Goal: Information Seeking & Learning: Learn about a topic

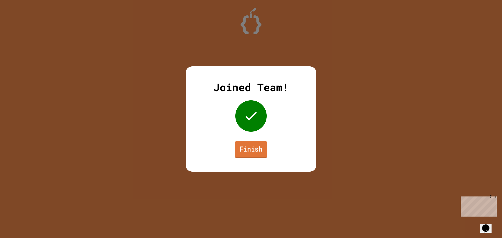
click at [259, 142] on link "Finish" at bounding box center [251, 149] width 32 height 17
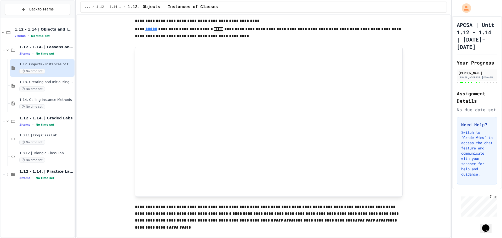
scroll to position [811, 0]
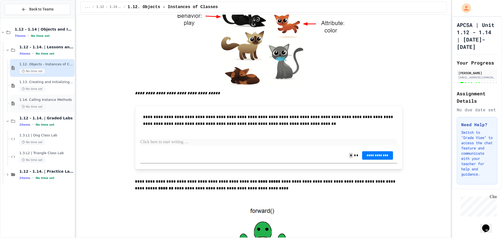
click at [43, 106] on span "No time set" at bounding box center [32, 106] width 26 height 5
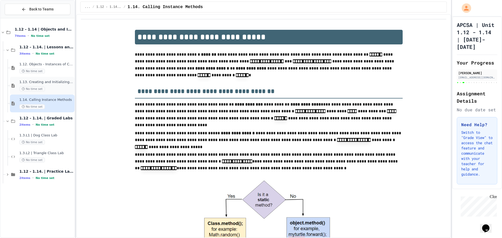
click at [61, 90] on div "No time set" at bounding box center [46, 89] width 54 height 5
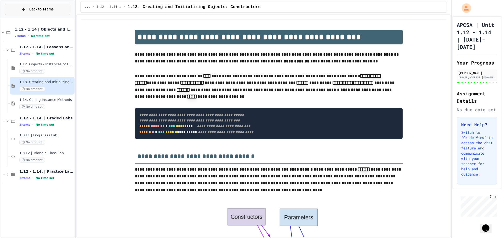
click at [43, 12] on button "Back to Teams" at bounding box center [38, 9] width 66 height 11
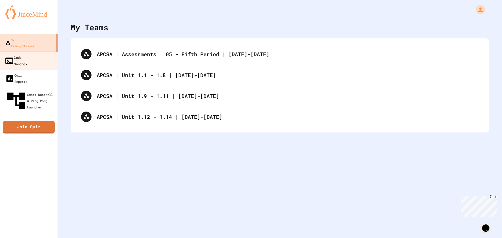
click at [40, 52] on link "Code Sandbox" at bounding box center [28, 61] width 59 height 18
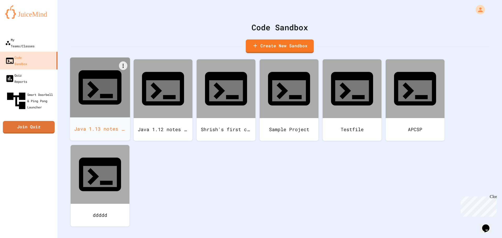
click at [111, 90] on div at bounding box center [100, 88] width 60 height 60
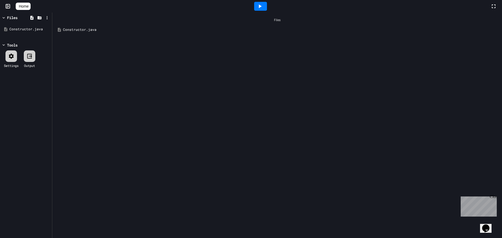
click at [114, 29] on div "Constructor.java" at bounding box center [281, 29] width 436 height 5
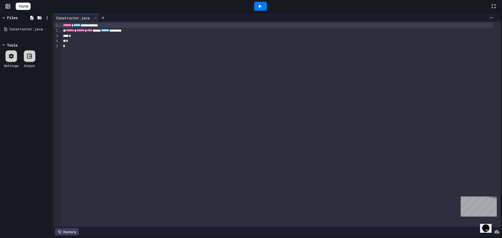
click at [110, 27] on div "**********" at bounding box center [277, 25] width 432 height 5
click at [149, 33] on div "*" at bounding box center [277, 35] width 432 height 5
click at [118, 24] on div "**********" at bounding box center [277, 25] width 432 height 5
click at [64, 26] on span "******" at bounding box center [67, 25] width 8 height 4
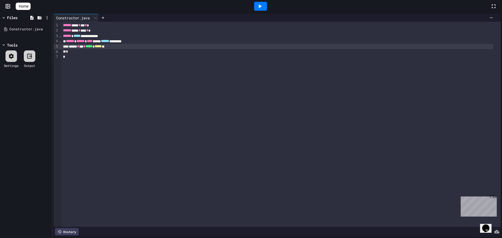
click at [267, 9] on div at bounding box center [260, 6] width 13 height 9
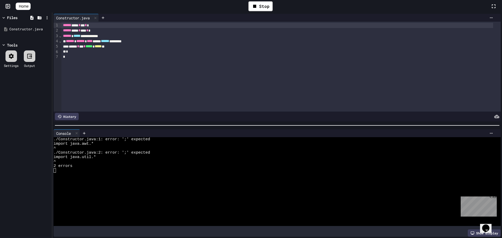
click at [125, 26] on div "****** **** * *** * *" at bounding box center [277, 25] width 432 height 5
click at [270, 9] on div "Stop" at bounding box center [261, 6] width 24 height 10
click at [263, 4] on icon at bounding box center [260, 6] width 6 height 6
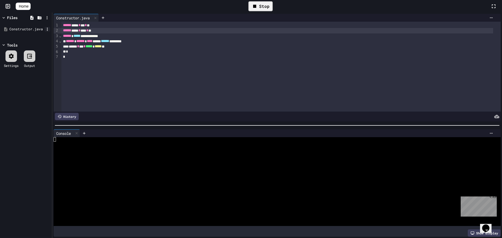
click at [49, 30] on icon at bounding box center [47, 29] width 5 height 5
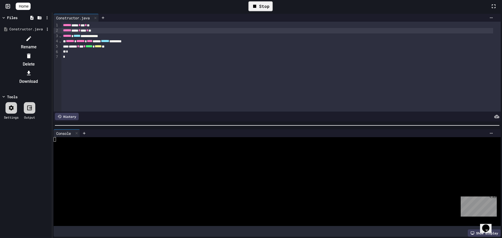
click at [51, 39] on li "Rename" at bounding box center [29, 43] width 44 height 17
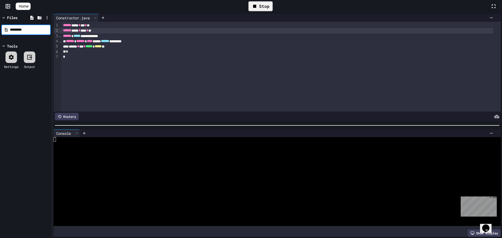
type input "*********"
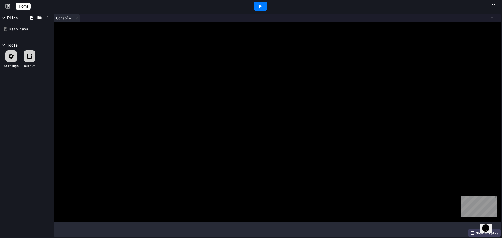
click at [81, 21] on div at bounding box center [84, 18] width 8 height 8
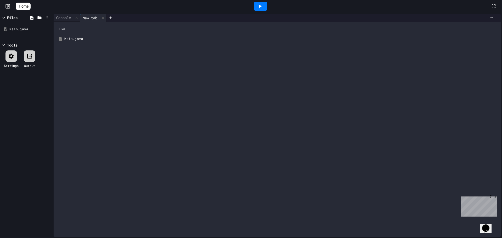
click at [72, 38] on div "Main.java" at bounding box center [281, 38] width 434 height 5
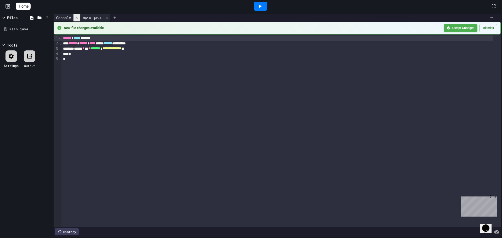
click at [77, 16] on icon at bounding box center [77, 18] width 4 height 4
click at [258, 6] on div at bounding box center [260, 6] width 13 height 9
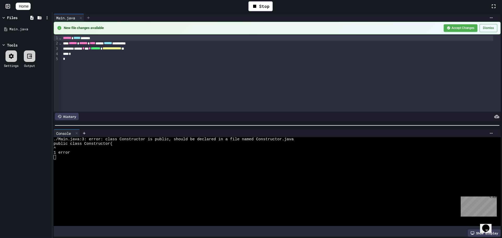
click at [89, 18] on icon at bounding box center [88, 17] width 2 height 2
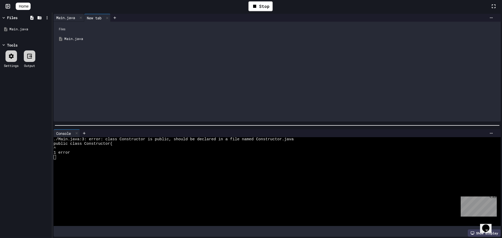
click at [62, 20] on div "Main.java" at bounding box center [66, 17] width 24 height 5
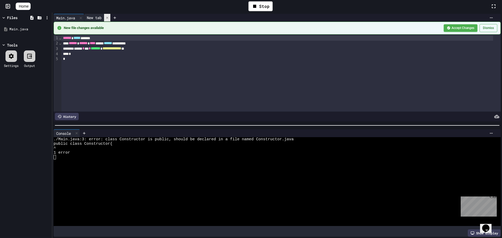
click at [108, 19] on icon at bounding box center [107, 18] width 4 height 4
click at [99, 31] on div "New file changes available Accept Changes Dismiss" at bounding box center [277, 28] width 441 height 8
click at [256, 7] on icon at bounding box center [254, 6] width 3 height 3
click at [258, 7] on div at bounding box center [260, 6] width 13 height 9
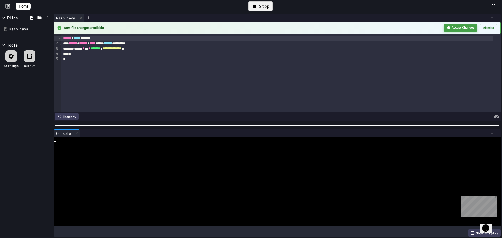
click at [462, 28] on button "Accept Changes" at bounding box center [461, 28] width 34 height 8
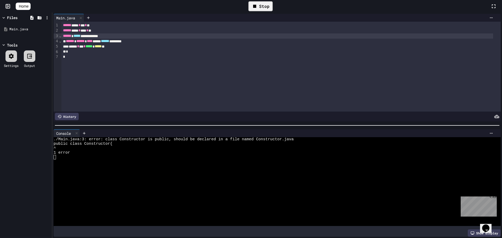
click at [110, 36] on div "**********" at bounding box center [277, 35] width 432 height 5
click at [270, 8] on div "Stop" at bounding box center [261, 6] width 24 height 10
click at [270, 8] on div at bounding box center [261, 6] width 18 height 14
click at [263, 5] on icon at bounding box center [260, 6] width 6 height 6
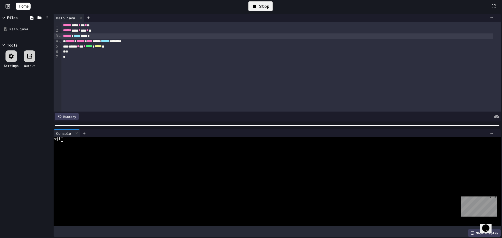
click at [125, 45] on div "****** * *** * ***** * ***** **" at bounding box center [277, 46] width 432 height 5
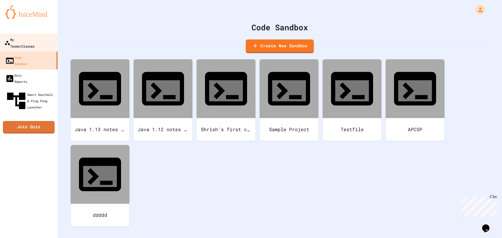
click at [49, 39] on link "My Teams/Classes" at bounding box center [28, 43] width 59 height 18
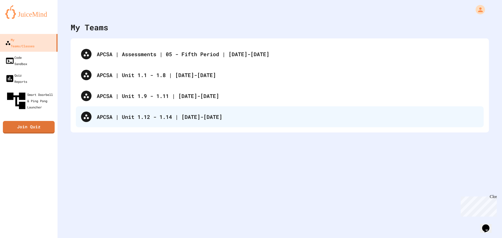
click at [142, 118] on div "APCSA | Unit 1.12 - 1.14 | [DATE]-[DATE]" at bounding box center [288, 117] width 382 height 8
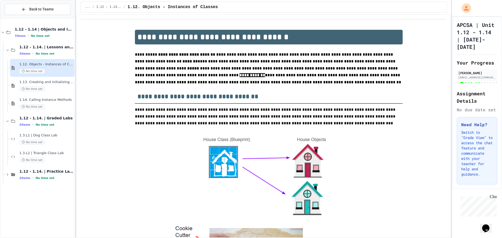
click at [52, 84] on span "1.13. Creating and Initializing Objects: Constructors" at bounding box center [46, 82] width 54 height 4
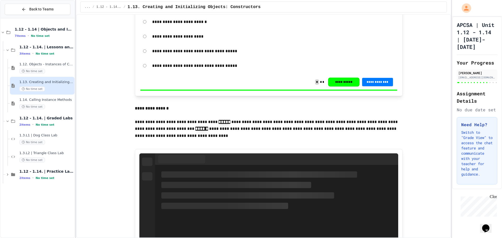
scroll to position [890, 0]
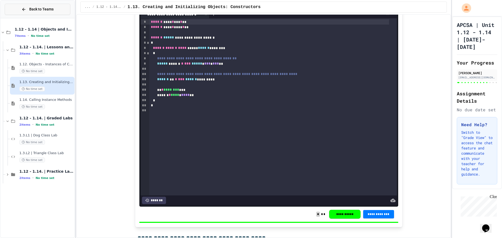
click at [49, 10] on span "Back to Teams" at bounding box center [41, 9] width 24 height 5
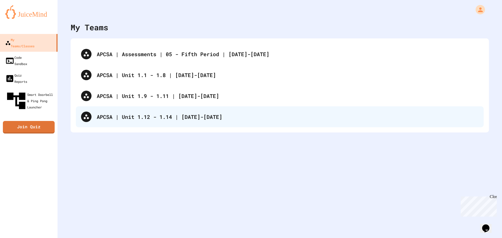
click at [191, 118] on div "APCSA | Unit 1.12 - 1.14 | [DATE]-[DATE]" at bounding box center [288, 117] width 382 height 8
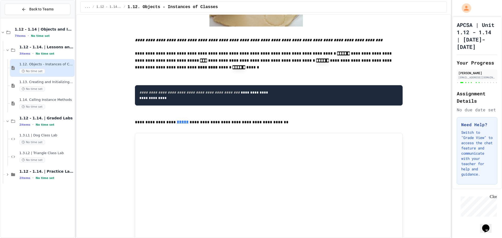
scroll to position [393, 0]
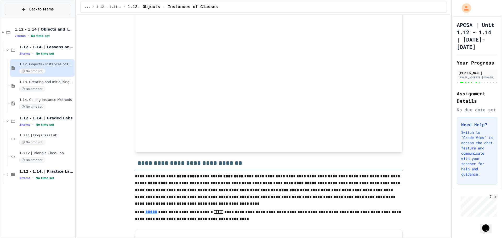
click at [15, 9] on button "Back to Teams" at bounding box center [38, 9] width 66 height 11
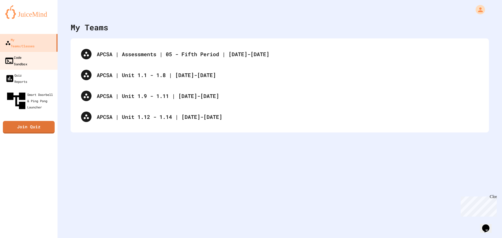
click at [27, 54] on div "Code Sandbox" at bounding box center [15, 60] width 23 height 13
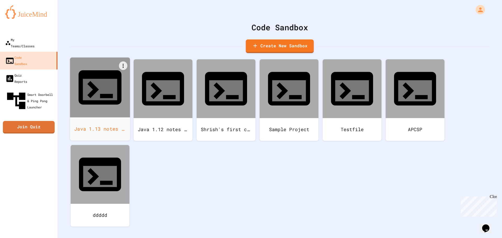
click at [92, 118] on div "Java 1.13 notes (Constuctor classes)" at bounding box center [100, 129] width 60 height 23
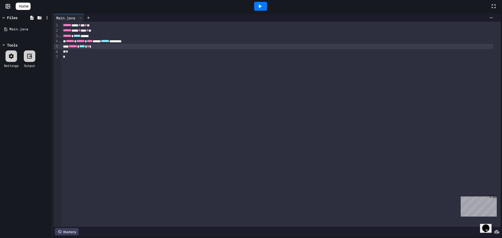
click at [111, 45] on div "****** **** *" at bounding box center [277, 46] width 432 height 5
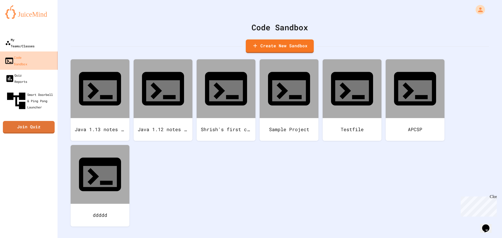
click at [44, 41] on link "My Teams/Classes" at bounding box center [29, 43] width 58 height 18
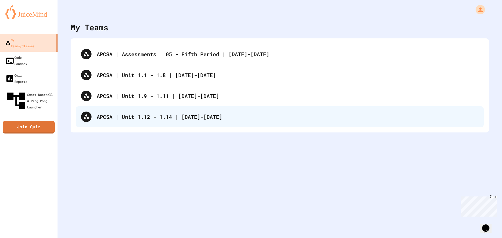
click at [142, 116] on div "APCSA | Unit 1.12 - 1.14 | [DATE]-[DATE]" at bounding box center [288, 117] width 382 height 8
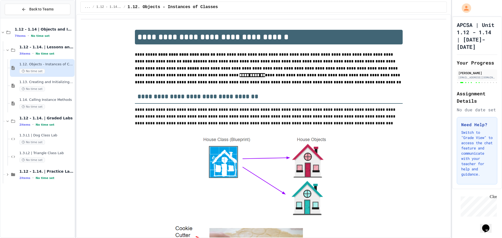
click at [46, 90] on div "No time set" at bounding box center [46, 89] width 54 height 5
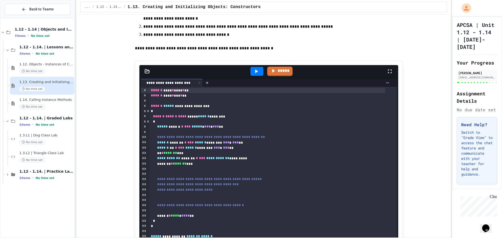
scroll to position [3088, 0]
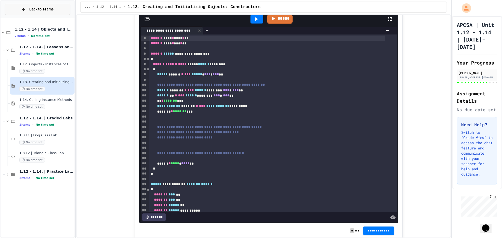
click at [22, 9] on icon at bounding box center [23, 9] width 5 height 5
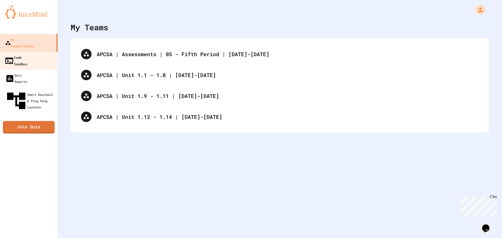
click at [45, 53] on link "Code Sandbox" at bounding box center [28, 61] width 59 height 18
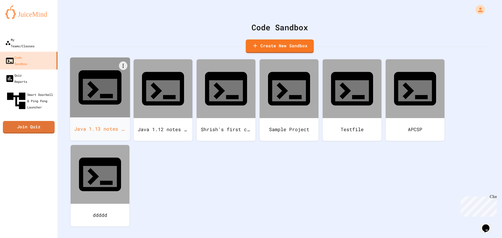
click at [94, 118] on div "Java 1.13 notes (Constuctor classes)" at bounding box center [100, 129] width 60 height 23
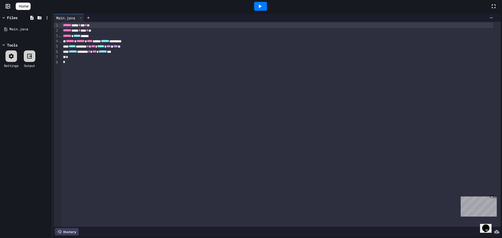
click at [125, 52] on div "****** ****** * *** ****** ***" at bounding box center [277, 51] width 432 height 5
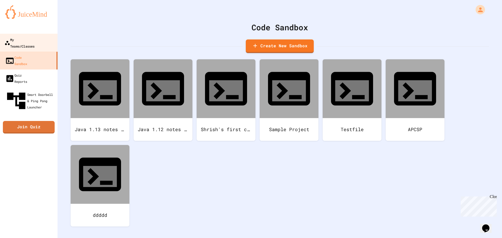
click at [32, 41] on div "My Teams/Classes" at bounding box center [19, 42] width 30 height 13
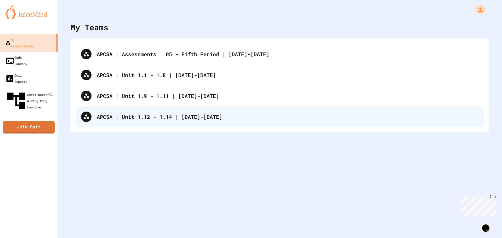
click at [116, 125] on div "APCSA | Unit 1.12 - 1.14 | [DATE]-[DATE]" at bounding box center [280, 117] width 408 height 21
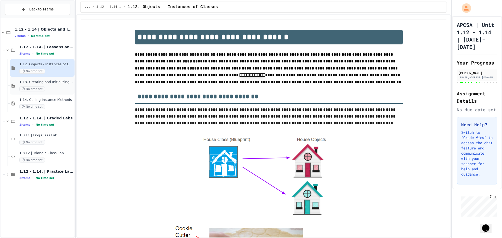
click at [58, 83] on span "1.13. Creating and Initializing Objects: Constructors" at bounding box center [46, 82] width 54 height 4
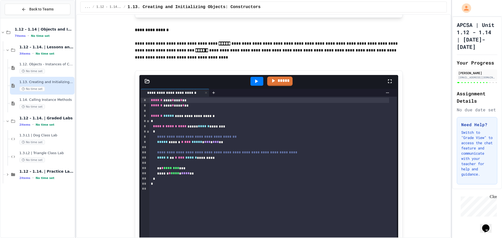
scroll to position [837, 0]
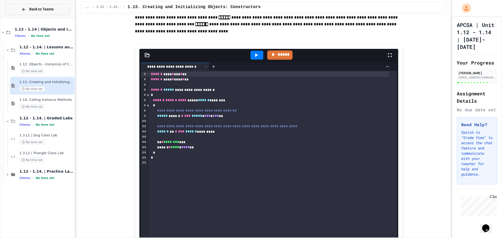
click at [33, 9] on span "Back to Teams" at bounding box center [41, 9] width 24 height 5
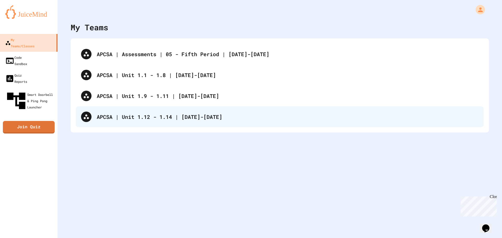
click at [142, 108] on div "APCSA | Unit 1.12 - 1.14 | [DATE]-[DATE]" at bounding box center [280, 117] width 408 height 21
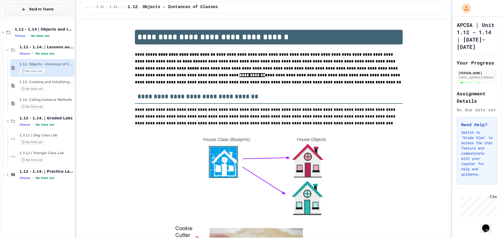
click at [40, 4] on button "Back to Teams" at bounding box center [38, 9] width 66 height 11
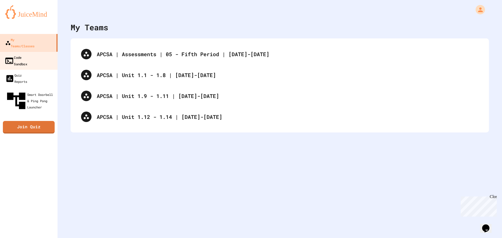
click at [27, 54] on div "Code Sandbox" at bounding box center [15, 60] width 23 height 13
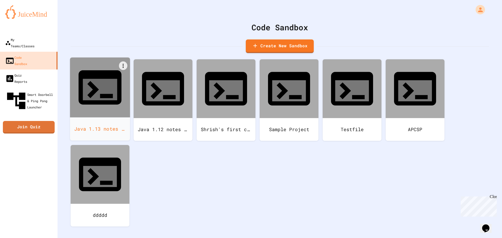
click at [102, 118] on div "Java 1.13 notes (Constuctor classes)" at bounding box center [100, 129] width 60 height 23
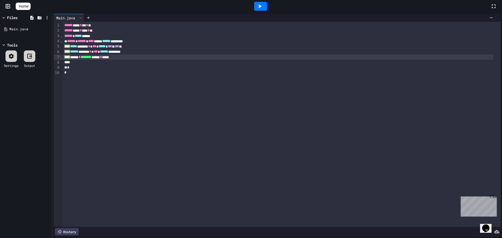
click at [143, 60] on div "****** **** * *** * ** ****** **** * **** * ** ****** ***** ***** ****** ******…" at bounding box center [282, 124] width 438 height 205
click at [143, 60] on div "****** * ******** ****** * *****" at bounding box center [278, 57] width 431 height 5
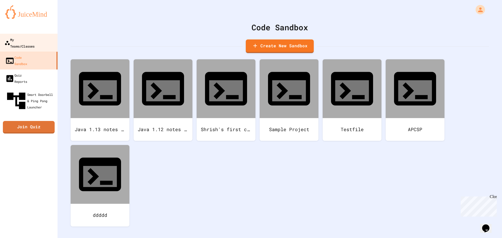
click at [34, 42] on div "My Teams/Classes" at bounding box center [19, 42] width 30 height 13
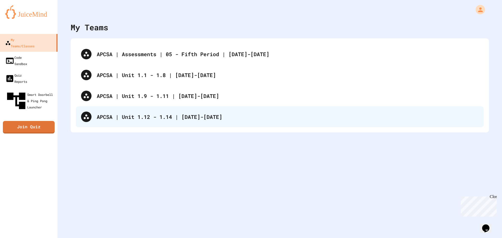
click at [127, 121] on div "APCSA | Unit 1.12 - 1.14 | [DATE]-[DATE]" at bounding box center [280, 117] width 408 height 21
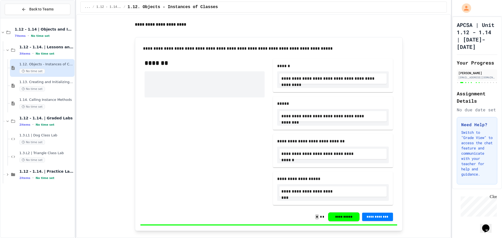
scroll to position [1099, 0]
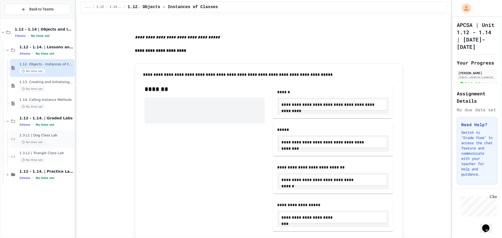
click at [55, 133] on div "1.3.L1 | Dog Class Lab No time set" at bounding box center [42, 139] width 65 height 18
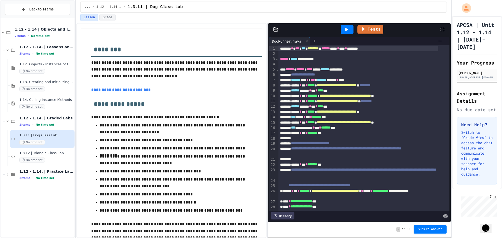
click at [317, 40] on icon at bounding box center [315, 41] width 4 height 4
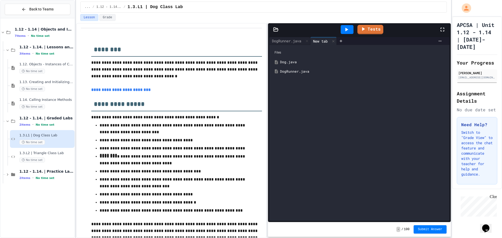
click at [307, 61] on div "Dog.java" at bounding box center [363, 62] width 166 height 5
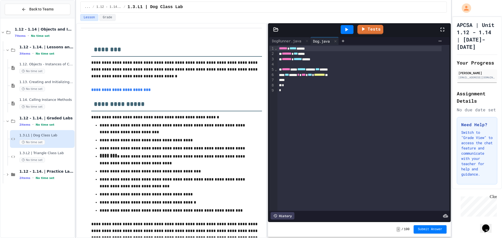
click at [368, 74] on div "*** **** * *** *** * ******** **" at bounding box center [360, 74] width 165 height 5
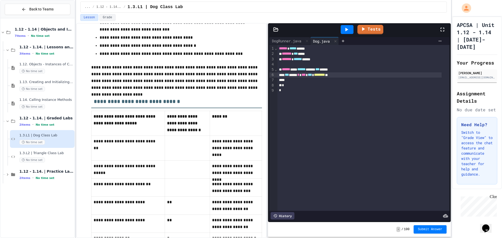
scroll to position [183, 0]
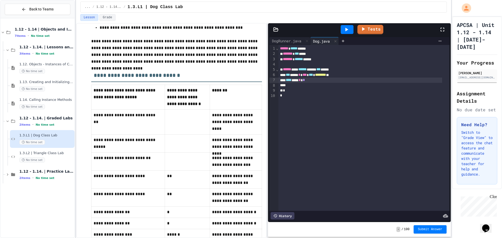
click at [323, 79] on div "**** *** * *" at bounding box center [361, 80] width 164 height 5
click at [345, 32] on icon at bounding box center [347, 29] width 6 height 6
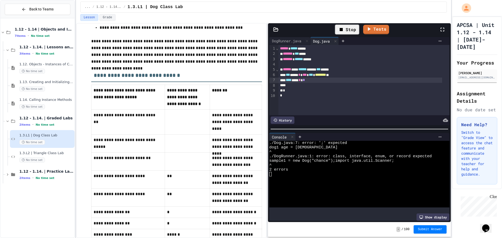
click at [332, 81] on div "**** *** * *" at bounding box center [361, 80] width 164 height 5
click at [341, 29] on icon at bounding box center [341, 29] width 3 height 3
click at [341, 29] on div at bounding box center [347, 30] width 18 height 14
click at [346, 29] on icon at bounding box center [347, 29] width 6 height 6
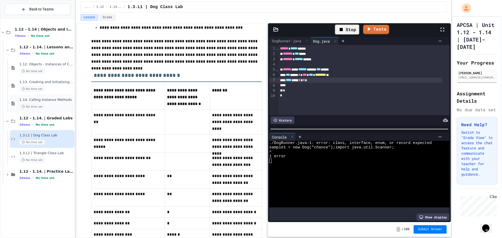
click at [48, 98] on span "1.14. Calling Instance Methods" at bounding box center [46, 100] width 54 height 4
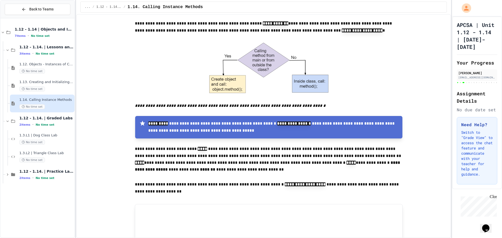
scroll to position [811, 0]
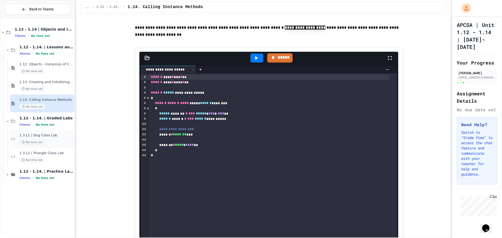
click at [50, 140] on div "No time set" at bounding box center [46, 142] width 54 height 5
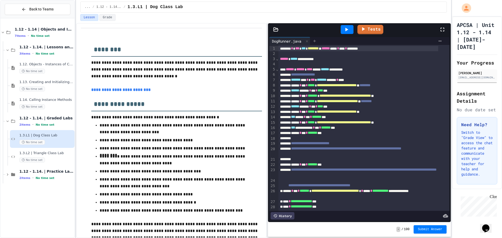
click at [316, 42] on icon at bounding box center [315, 41] width 4 height 4
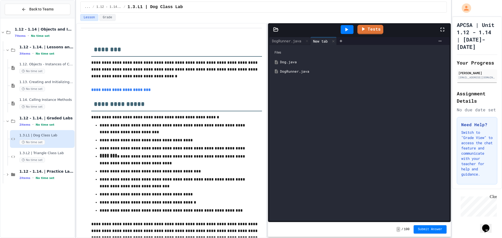
click at [315, 60] on div "Dog.java" at bounding box center [363, 62] width 166 height 5
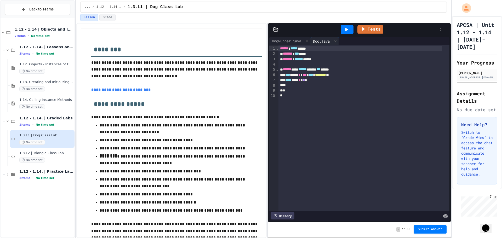
click at [279, 49] on div "****** ***** *****" at bounding box center [361, 48] width 164 height 5
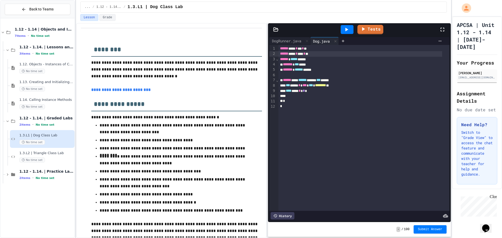
click at [346, 33] on div at bounding box center [347, 29] width 13 height 9
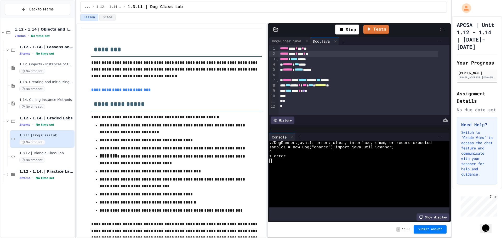
click at [328, 94] on div at bounding box center [359, 96] width 160 height 5
click at [329, 93] on div "**** *** * * *" at bounding box center [359, 90] width 160 height 5
click at [51, 100] on span "1.14. Calling Instance Methods" at bounding box center [46, 100] width 54 height 4
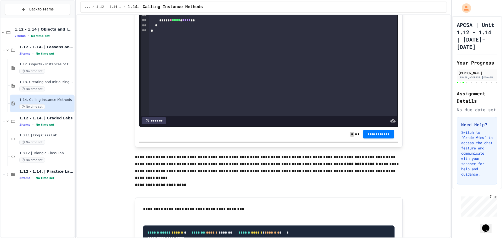
scroll to position [3402, 0]
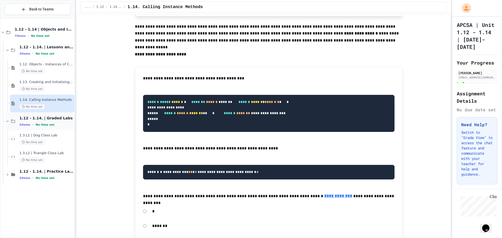
click at [61, 117] on span "1.12 - 1.14. | Graded Labs" at bounding box center [46, 118] width 54 height 5
click at [55, 126] on div "2 items • No time set" at bounding box center [46, 125] width 54 height 4
click at [45, 142] on div "No time set" at bounding box center [46, 142] width 54 height 5
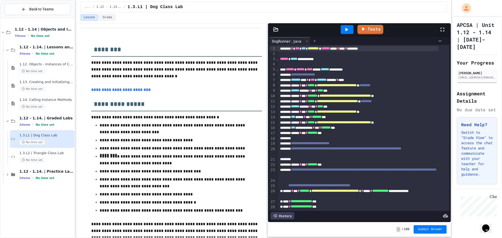
click at [317, 40] on icon at bounding box center [315, 41] width 4 height 4
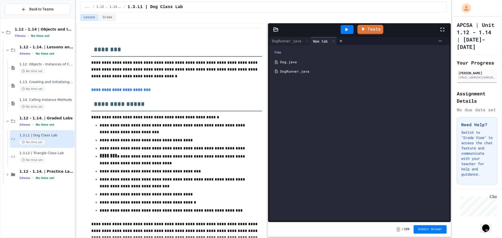
click at [311, 60] on div "Dog.java" at bounding box center [363, 62] width 166 height 5
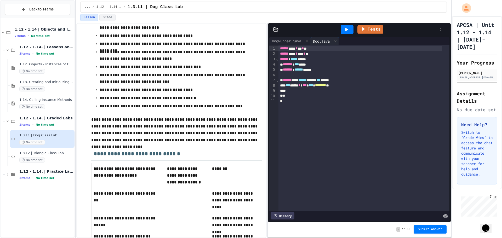
scroll to position [52, 0]
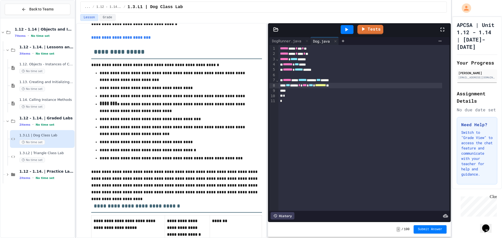
click at [365, 84] on div "*** **** * *** *** * ******** **" at bounding box center [361, 85] width 164 height 5
click at [348, 85] on div "*** **** * *** *** * ******** **" at bounding box center [361, 85] width 164 height 5
click at [310, 106] on div "****** **** * *** * ** ****** **** * **** * ** ****** ***** *** * ******* *** *…" at bounding box center [364, 128] width 171 height 166
click at [310, 100] on div "*" at bounding box center [361, 101] width 164 height 5
click at [312, 97] on div "*" at bounding box center [361, 95] width 164 height 5
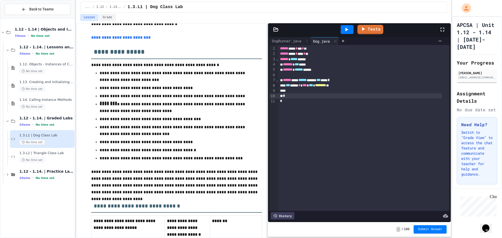
click at [357, 88] on div "*** **** * *** *** * ******** **" at bounding box center [361, 85] width 164 height 5
click at [45, 102] on span "1.14. Calling Instance Methods" at bounding box center [46, 100] width 54 height 4
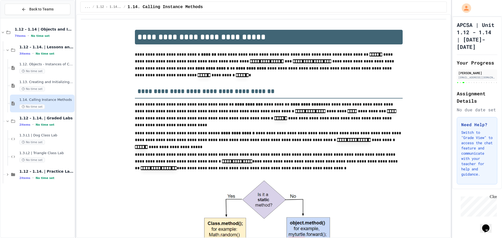
click at [59, 87] on div "No time set" at bounding box center [46, 89] width 54 height 5
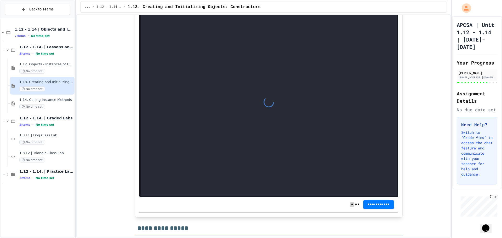
scroll to position [3036, 0]
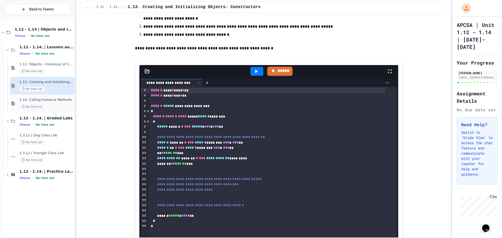
click at [59, 100] on span "1.14. Calling Instance Methods" at bounding box center [46, 100] width 54 height 4
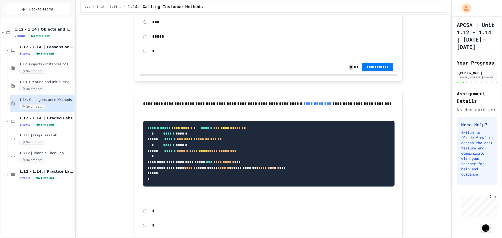
scroll to position [3795, 0]
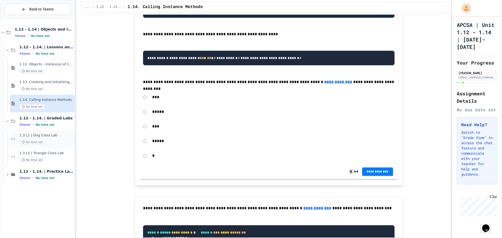
click at [50, 135] on span "1.3.L1 | Dog Class Lab" at bounding box center [46, 135] width 54 height 4
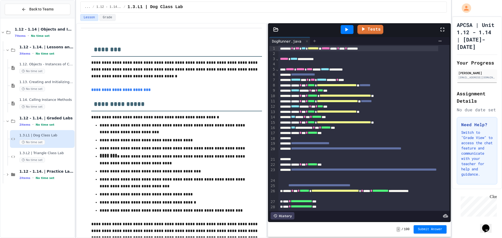
click at [318, 37] on div at bounding box center [315, 41] width 8 height 8
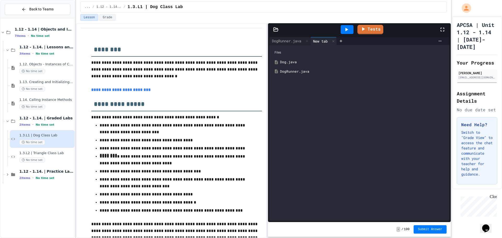
click at [308, 63] on div "Dog.java" at bounding box center [363, 62] width 166 height 5
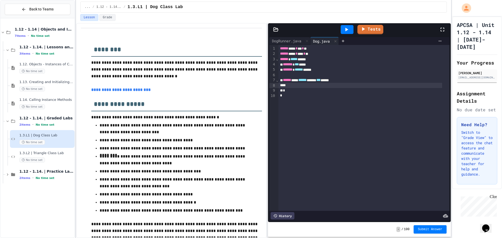
click at [368, 84] on div at bounding box center [361, 85] width 164 height 5
click at [364, 80] on div "****** **** ****** ***** *** *****" at bounding box center [361, 80] width 164 height 5
click at [327, 81] on div "****** **** ****** ***** *** *****" at bounding box center [361, 80] width 164 height 5
click at [60, 102] on span "1.14. Calling Instance Methods" at bounding box center [46, 100] width 54 height 4
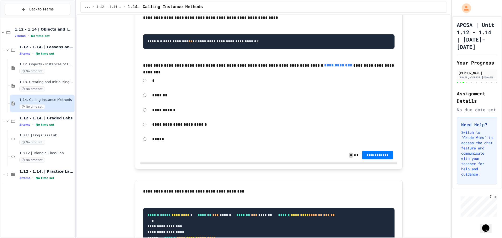
scroll to position [3481, 0]
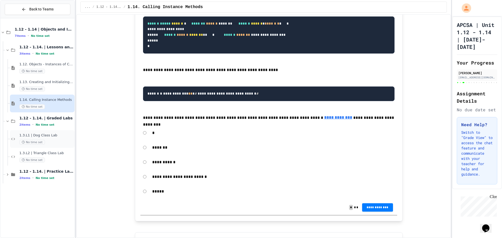
click at [48, 136] on span "1.3.L1 | Dog Class Lab" at bounding box center [46, 135] width 54 height 4
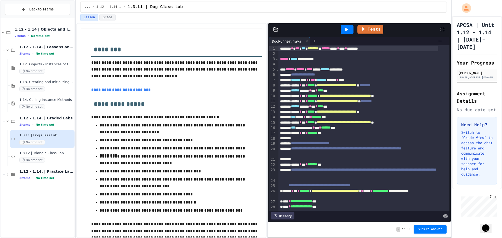
click at [316, 38] on div at bounding box center [315, 41] width 8 height 8
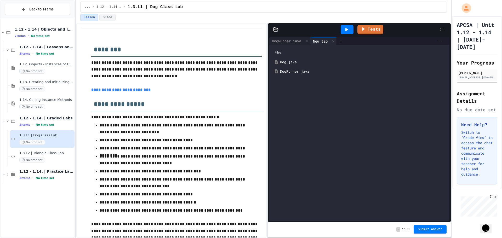
click at [307, 63] on div "Dog.java" at bounding box center [363, 62] width 166 height 5
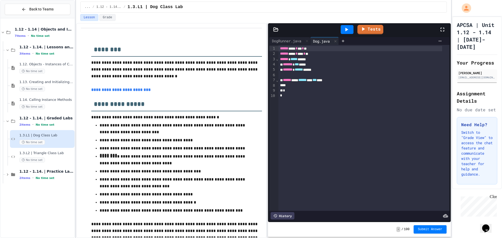
click at [301, 89] on div "*" at bounding box center [361, 90] width 164 height 5
click at [305, 85] on div at bounding box center [361, 85] width 164 height 5
click at [316, 98] on div "*" at bounding box center [361, 96] width 164 height 5
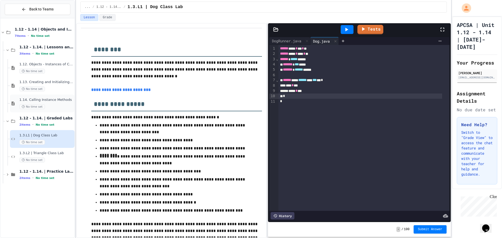
click at [39, 99] on span "1.14. Calling Instance Methods" at bounding box center [46, 100] width 54 height 4
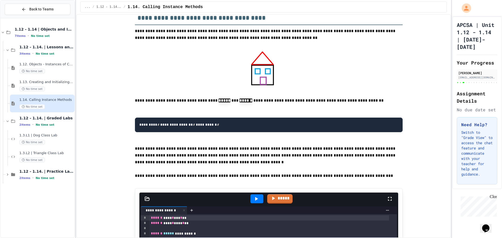
scroll to position [4423, 0]
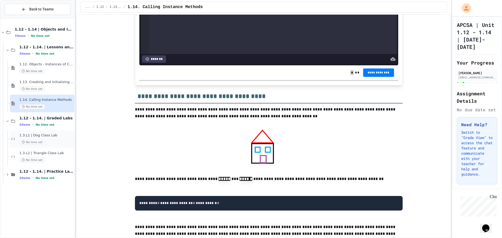
click at [48, 142] on div "No time set" at bounding box center [46, 142] width 54 height 5
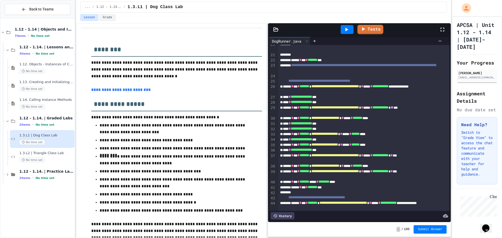
scroll to position [131, 0]
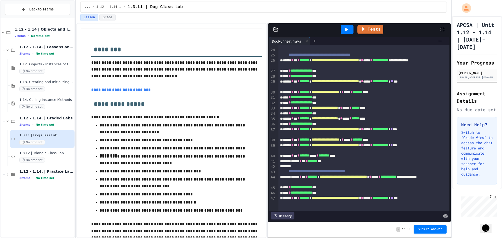
click at [316, 38] on div at bounding box center [315, 41] width 8 height 8
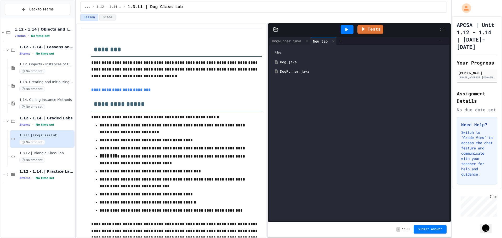
click at [300, 65] on div "Dog.java" at bounding box center [359, 62] width 175 height 9
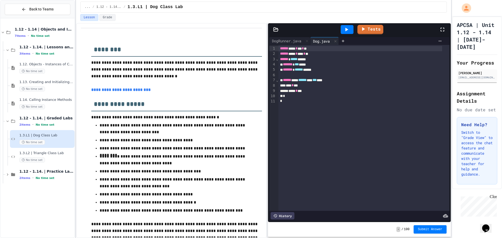
click at [320, 88] on div "**** * **" at bounding box center [361, 90] width 164 height 5
click at [318, 97] on div "*" at bounding box center [361, 96] width 164 height 5
click at [44, 97] on div "1.14. Calling Instance Methods No time set" at bounding box center [42, 104] width 65 height 18
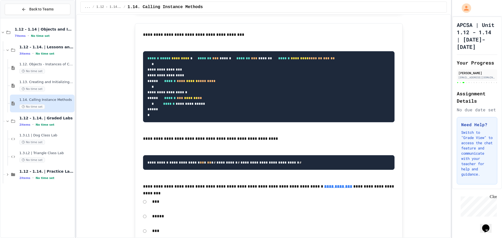
scroll to position [3768, 0]
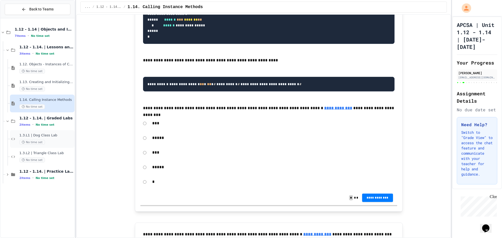
click at [53, 146] on div "1.3.L1 | Dog Class Lab No time set" at bounding box center [42, 139] width 65 height 18
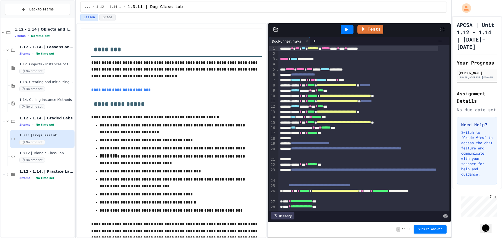
click at [317, 37] on div "**********" at bounding box center [359, 129] width 183 height 187
click at [317, 38] on div at bounding box center [315, 41] width 8 height 8
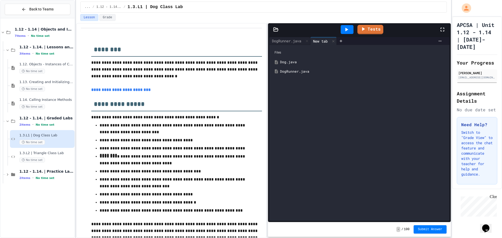
click at [310, 63] on div "Dog.java" at bounding box center [363, 62] width 166 height 5
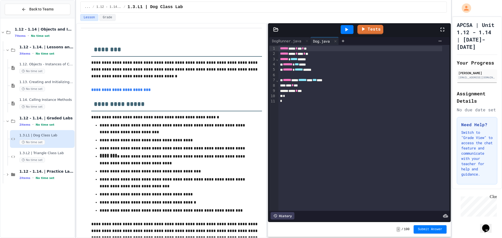
click at [317, 91] on div "**** * **" at bounding box center [361, 90] width 164 height 5
click at [310, 99] on div "*" at bounding box center [361, 96] width 164 height 5
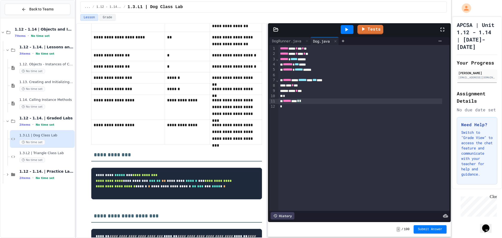
scroll to position [445, 0]
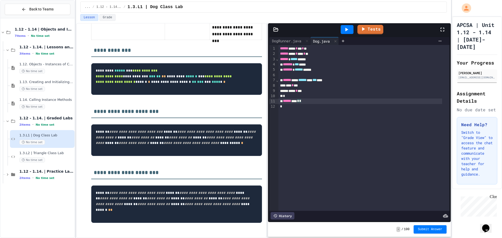
click at [316, 100] on div "****** *** * *" at bounding box center [361, 101] width 164 height 5
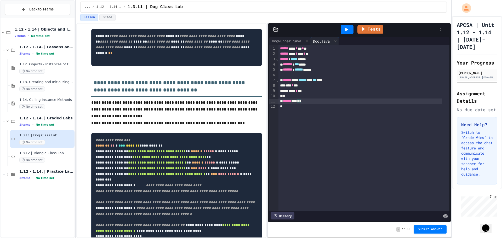
scroll to position [733, 0]
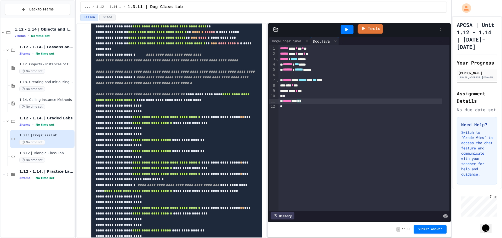
click at [362, 29] on icon at bounding box center [364, 28] width 6 height 7
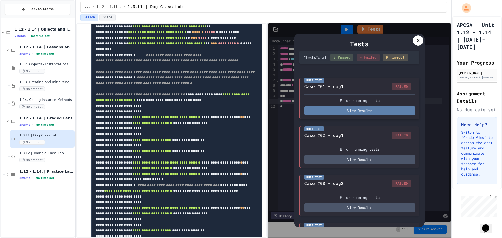
scroll to position [26, 0]
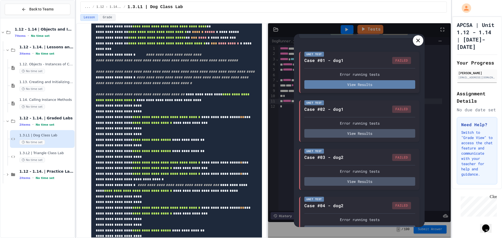
click at [372, 89] on button "View Results" at bounding box center [360, 84] width 111 height 9
click at [419, 37] on icon at bounding box center [418, 40] width 6 height 6
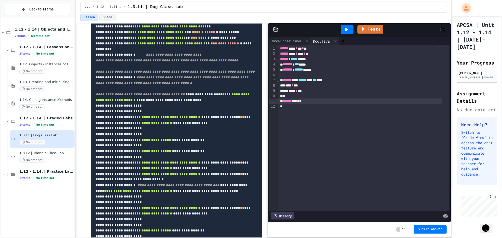
click at [314, 99] on div "****** *** * *" at bounding box center [361, 101] width 164 height 5
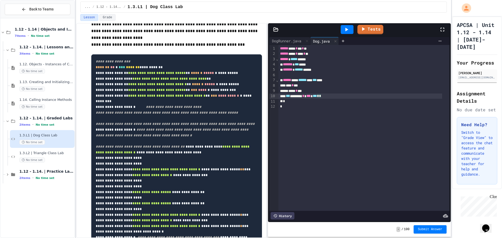
scroll to position [602, 0]
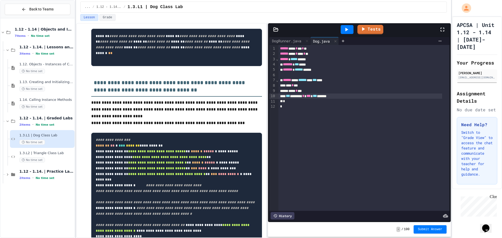
click at [70, 84] on span "1.13. Creating and Initializing Objects: Constructors" at bounding box center [46, 82] width 54 height 4
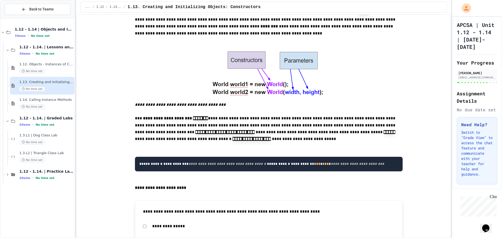
scroll to position [340, 0]
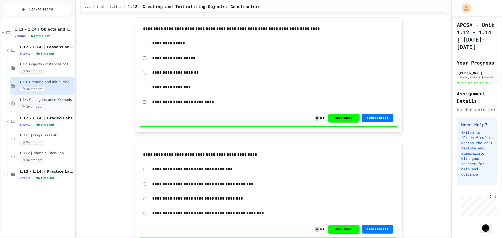
click at [57, 108] on div "No time set" at bounding box center [46, 106] width 54 height 5
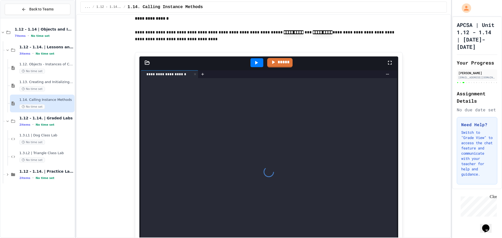
scroll to position [2957, 0]
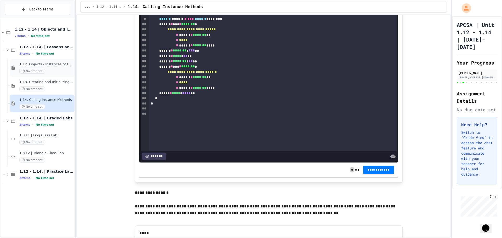
click at [59, 63] on span "1.12. Objects - Instances of Classes" at bounding box center [46, 64] width 54 height 4
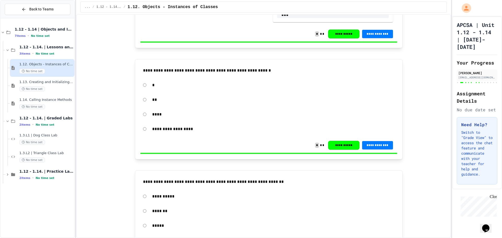
scroll to position [1256, 0]
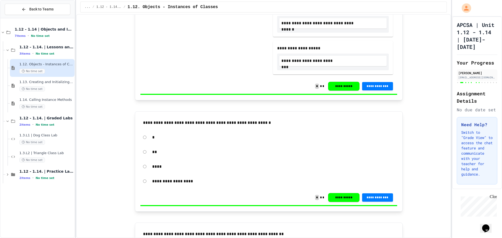
drag, startPoint x: 240, startPoint y: 150, endPoint x: 235, endPoint y: 136, distance: 15.4
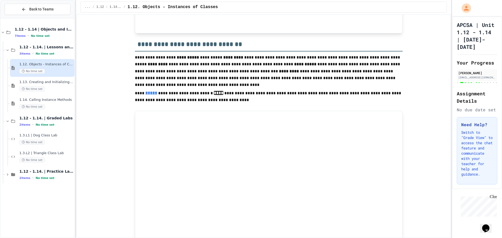
scroll to position [512, 0]
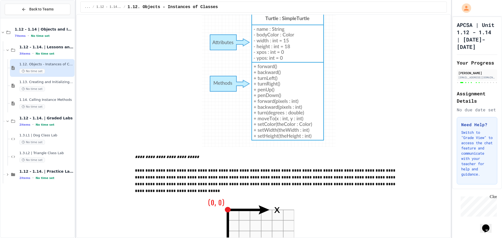
scroll to position [4472, 0]
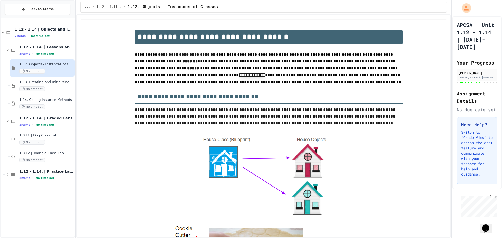
scroll to position [4472, 0]
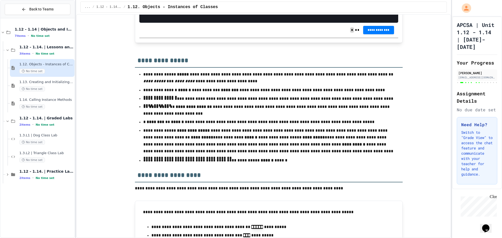
click at [61, 90] on div "No time set" at bounding box center [46, 89] width 54 height 5
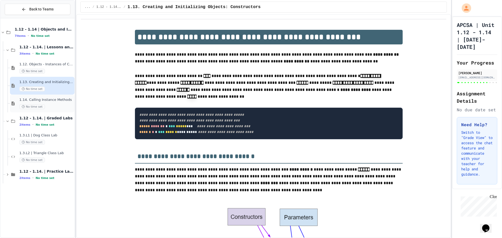
click at [63, 99] on span "1.14. Calling Instance Methods" at bounding box center [46, 100] width 54 height 4
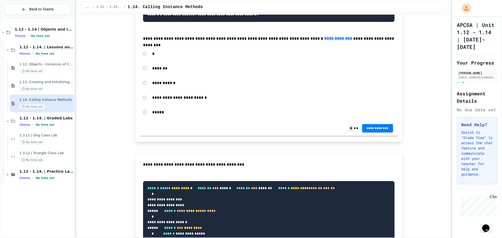
scroll to position [3638, 0]
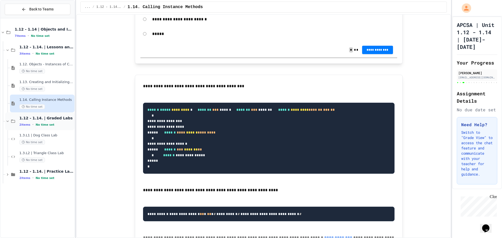
click at [64, 123] on div "2 items • No time set" at bounding box center [46, 125] width 54 height 4
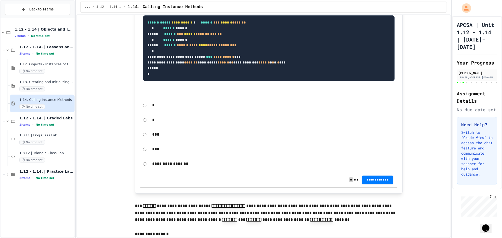
scroll to position [0, 0]
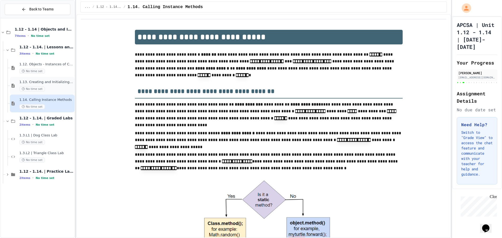
click at [51, 88] on div "No time set" at bounding box center [46, 89] width 54 height 5
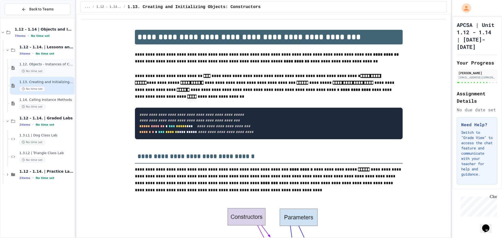
click at [64, 69] on div "No time set" at bounding box center [46, 71] width 54 height 5
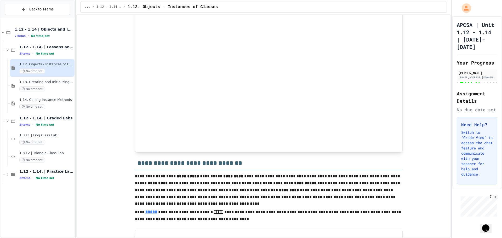
scroll to position [523, 0]
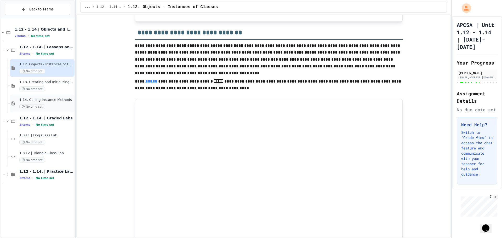
click at [47, 99] on span "1.14. Calling Instance Methods" at bounding box center [46, 100] width 54 height 4
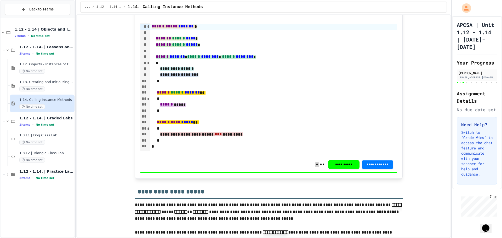
scroll to position [419, 0]
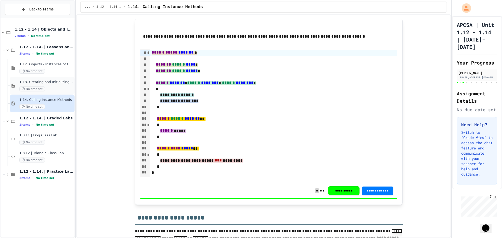
click at [51, 84] on span "1.13. Creating and Initializing Objects: Constructors" at bounding box center [46, 82] width 54 height 4
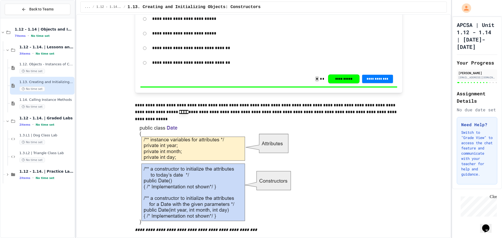
scroll to position [1780, 0]
